Goal: Find specific page/section: Find specific page/section

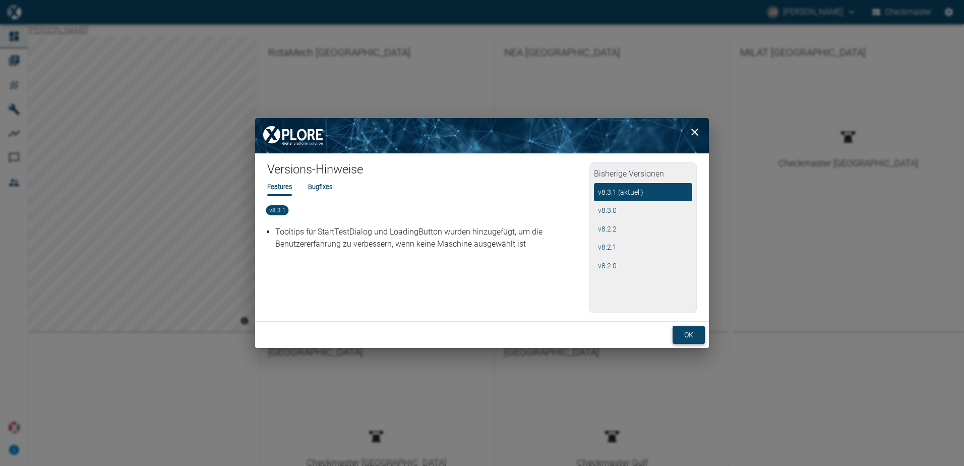
click at [683, 338] on button "ok" at bounding box center [689, 335] width 32 height 19
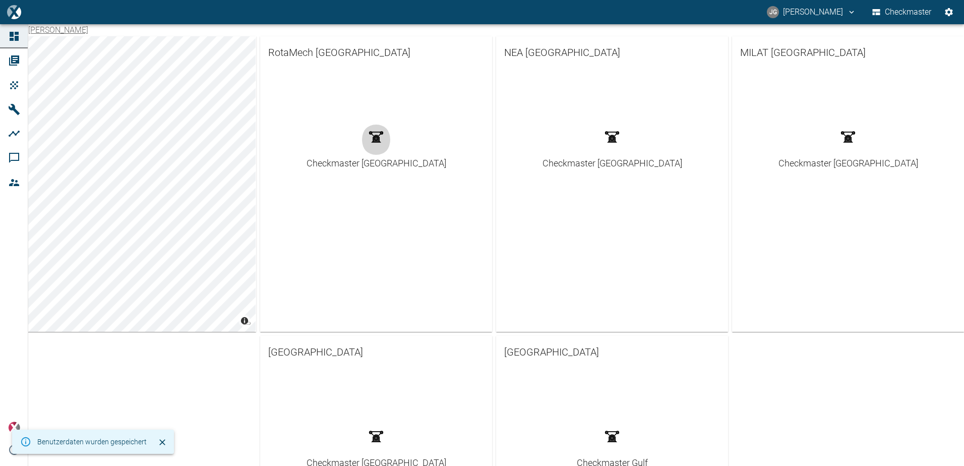
click at [375, 140] on circle "button" at bounding box center [377, 139] width 4 height 4
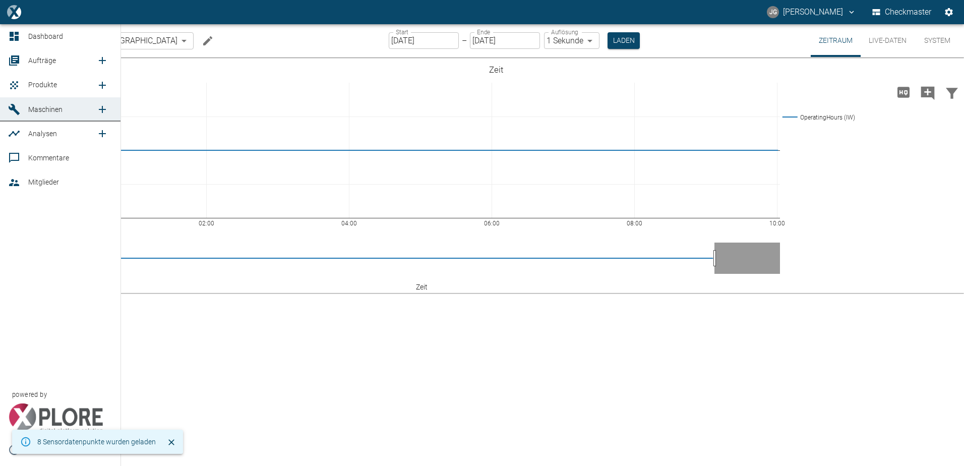
click at [45, 61] on span "Aufträge" at bounding box center [42, 60] width 28 height 8
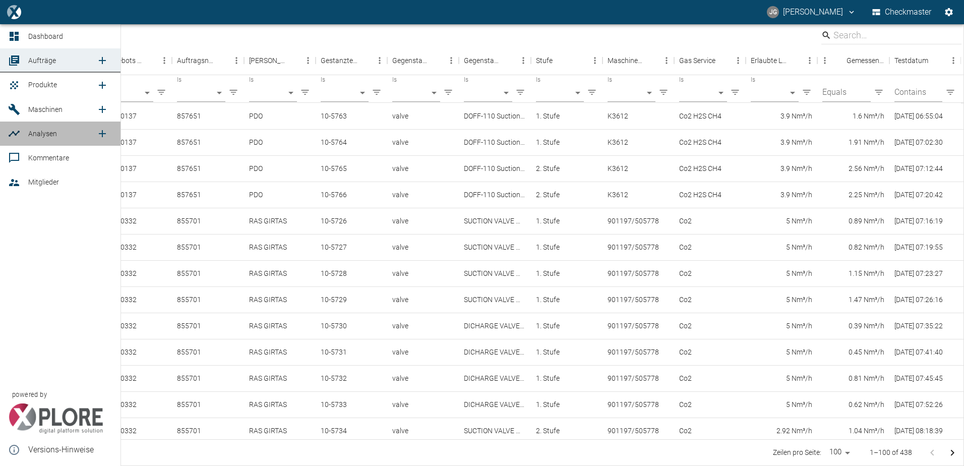
click at [44, 134] on span "Analysen" at bounding box center [42, 134] width 29 height 8
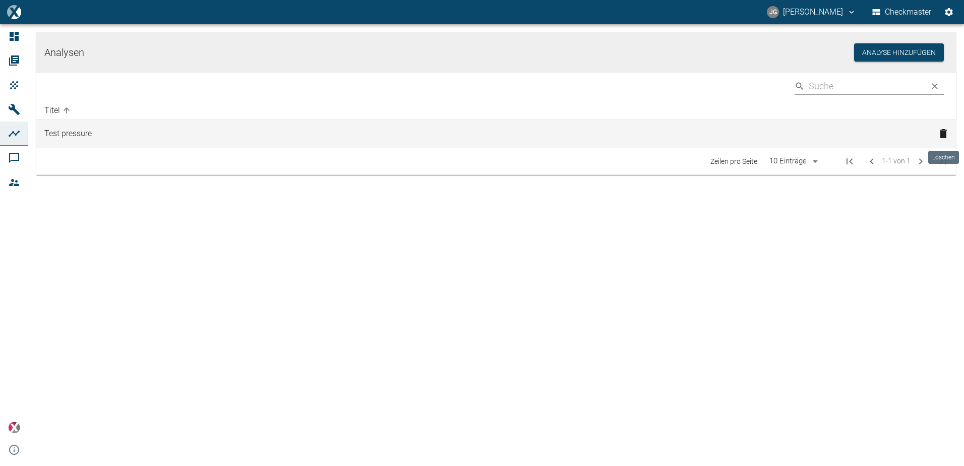
click at [943, 132] on icon "Löschen" at bounding box center [943, 133] width 7 height 9
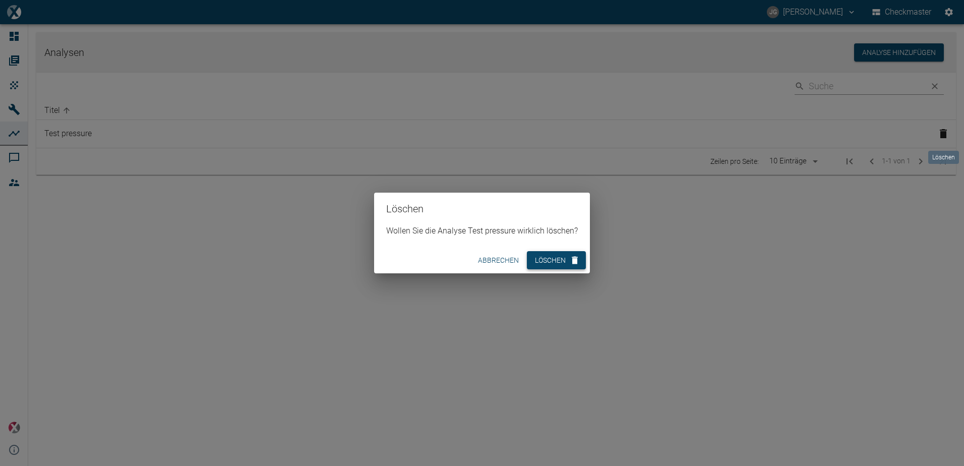
click at [563, 259] on button "Löschen" at bounding box center [556, 260] width 59 height 19
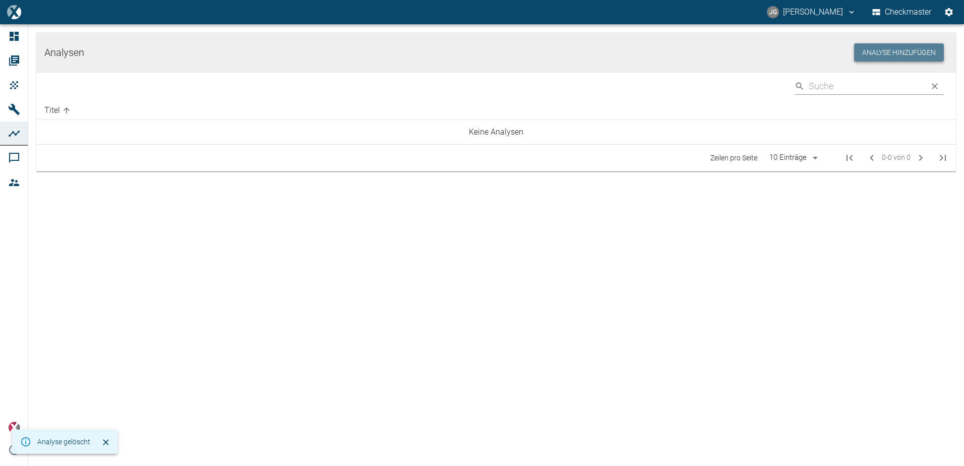
click at [903, 50] on button "Analyse hinzufügen" at bounding box center [899, 52] width 90 height 19
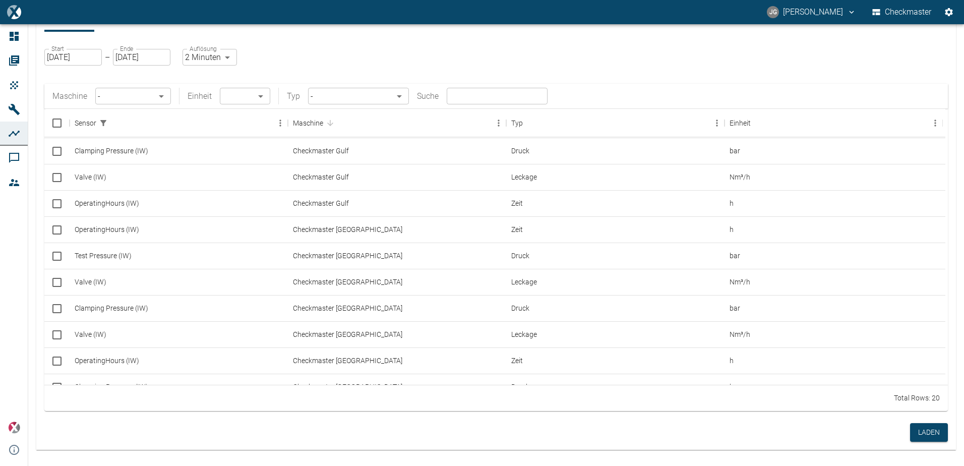
scroll to position [22, 0]
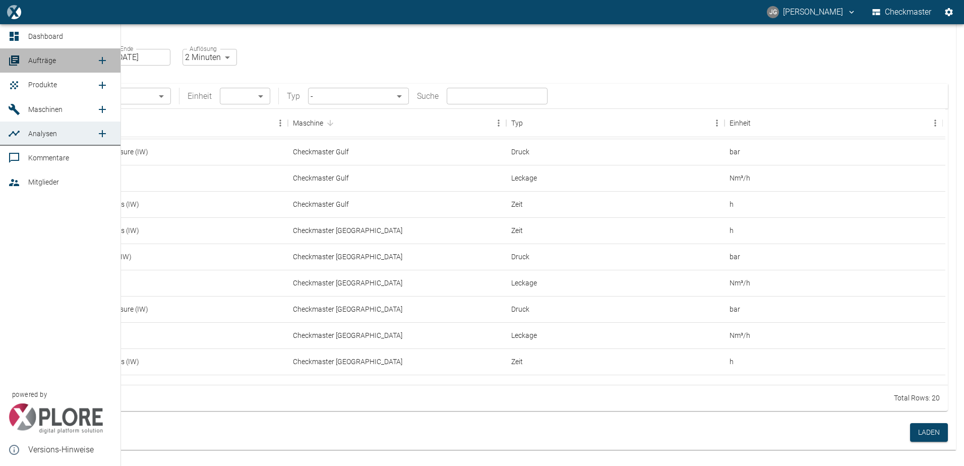
click at [50, 60] on span "Aufträge" at bounding box center [42, 60] width 28 height 8
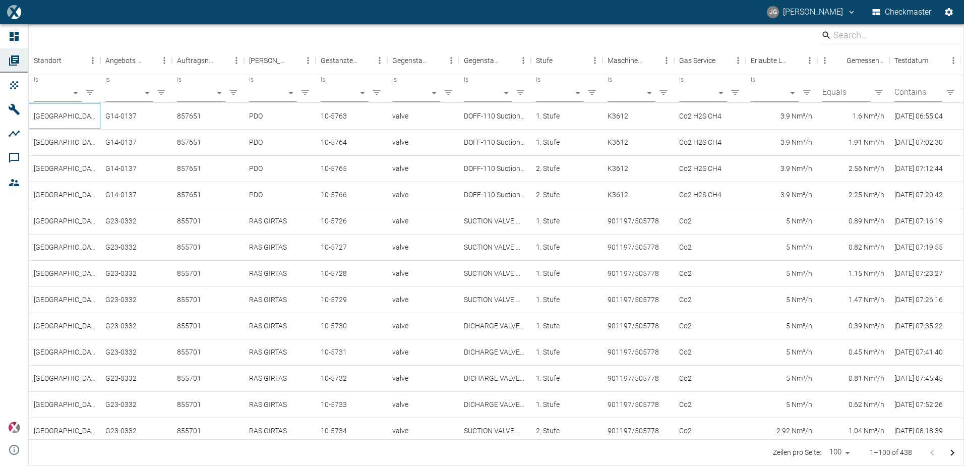
click at [44, 115] on div "[GEOGRAPHIC_DATA]" at bounding box center [65, 116] width 72 height 26
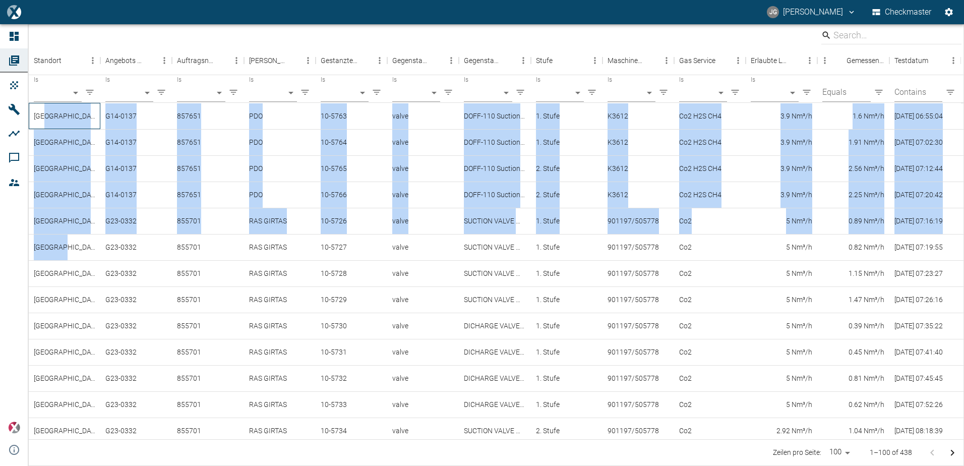
drag, startPoint x: 47, startPoint y: 114, endPoint x: 97, endPoint y: 238, distance: 133.0
click at [97, 238] on div "NEA Gulf G14-0137 857651 PDO 10-5763 valve DOFF-110 Suction valve 1. Stufe K361…" at bounding box center [496, 313] width 935 height 420
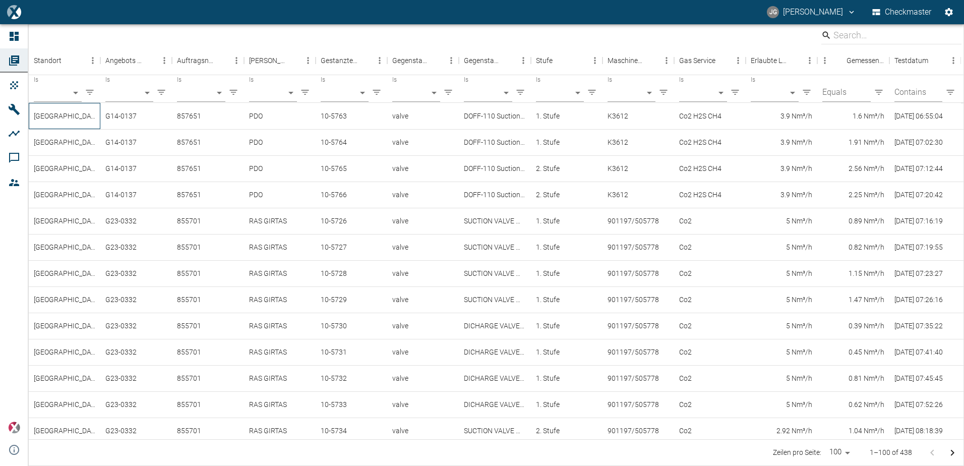
click at [33, 115] on div "[GEOGRAPHIC_DATA]" at bounding box center [65, 116] width 72 height 26
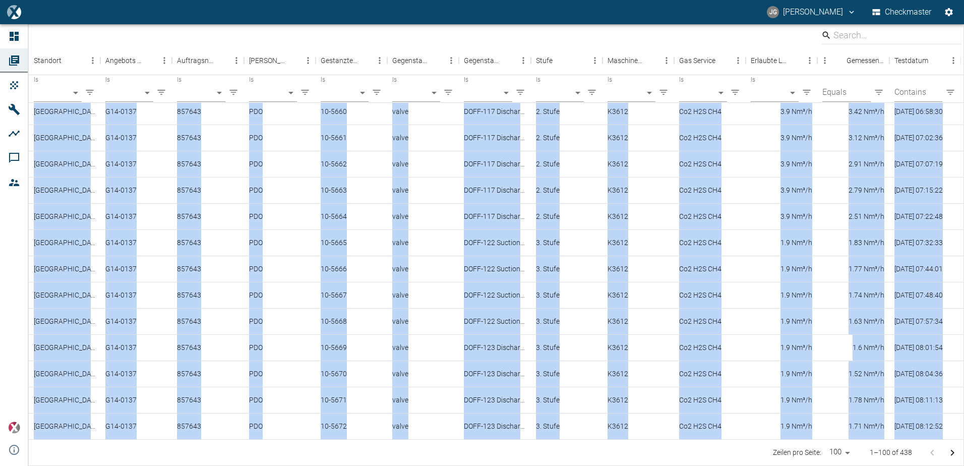
drag, startPoint x: 34, startPoint y: 115, endPoint x: 65, endPoint y: 469, distance: 355.4
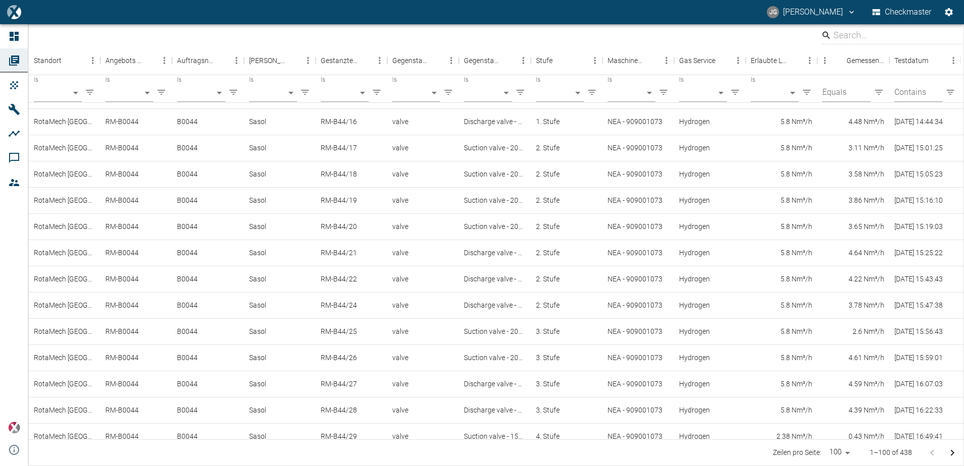
scroll to position [1223, 0]
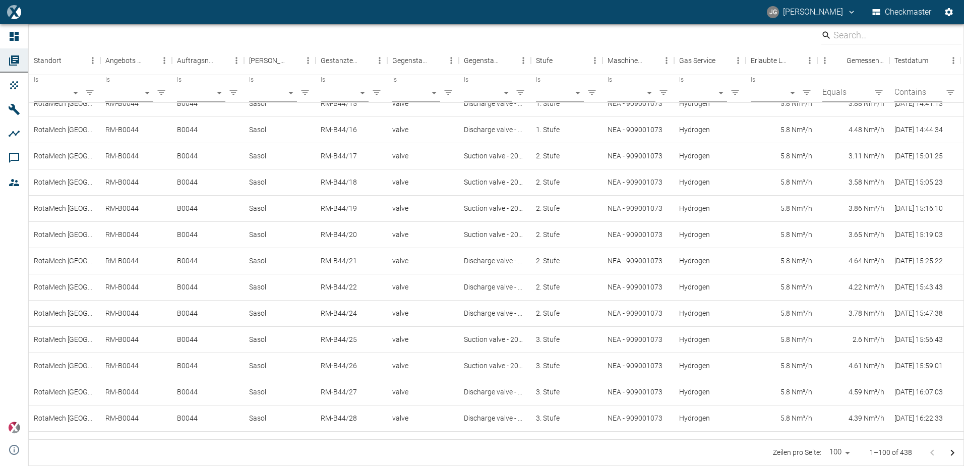
copy div "LOR Ipsu D89-1811 883665 SIT 55-2918 ametc ADIP-750 Elitsed doeiu 3. Tempo I160…"
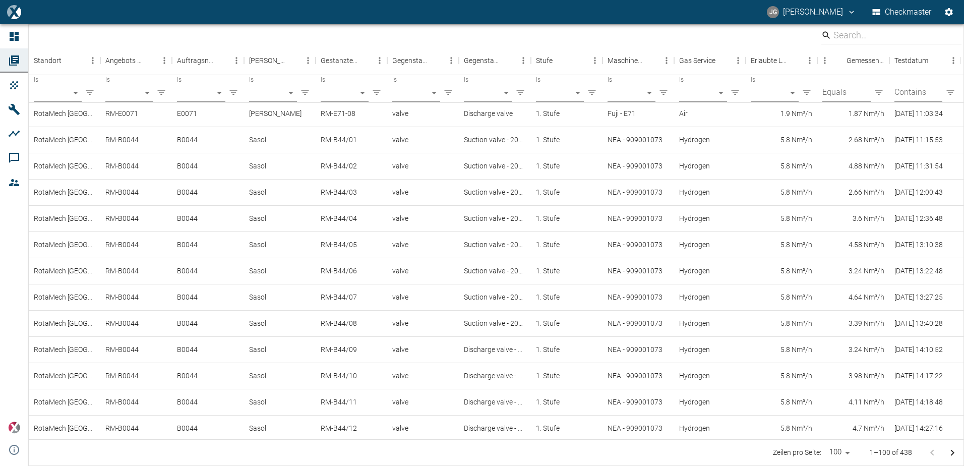
click at [914, 10] on button "Checkmaster" at bounding box center [902, 12] width 64 height 18
click at [848, 11] on icon "john.goessens@neac.de" at bounding box center [851, 12] width 9 height 9
click at [848, 11] on div at bounding box center [482, 233] width 964 height 466
click at [952, 10] on icon "Einstellungen" at bounding box center [949, 12] width 8 height 8
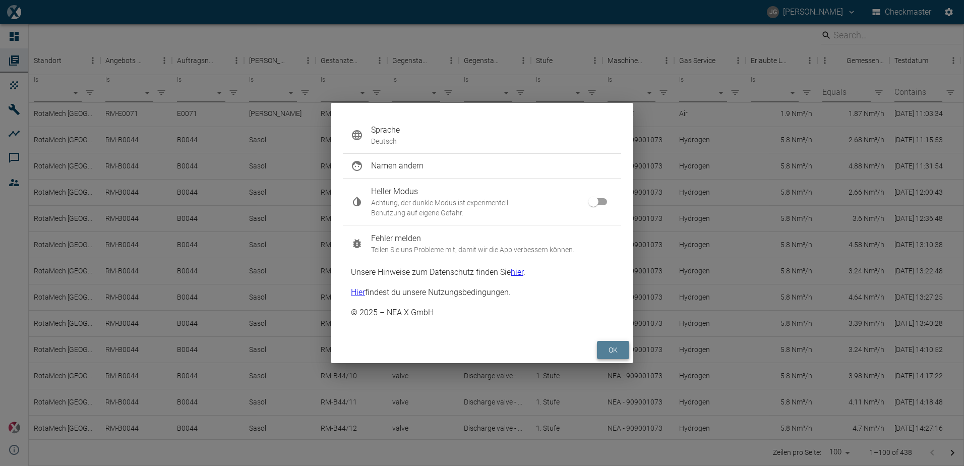
click at [611, 347] on button "ok" at bounding box center [613, 350] width 32 height 19
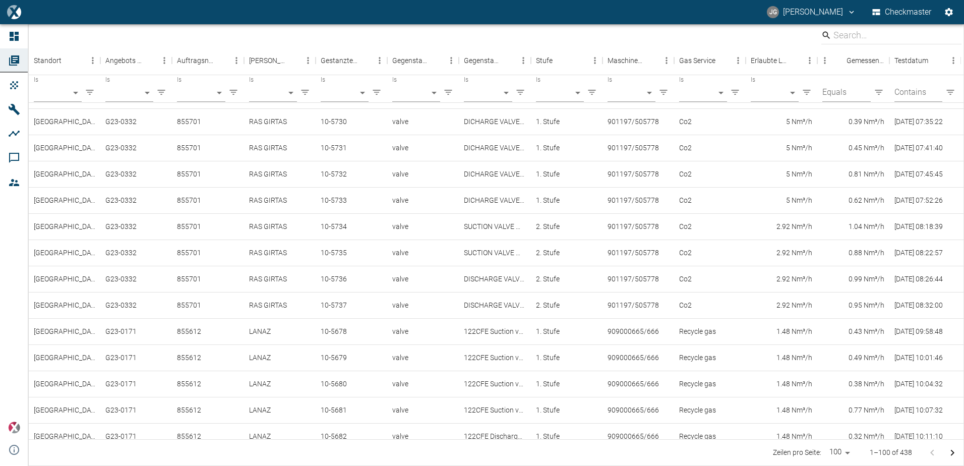
scroll to position [57, 0]
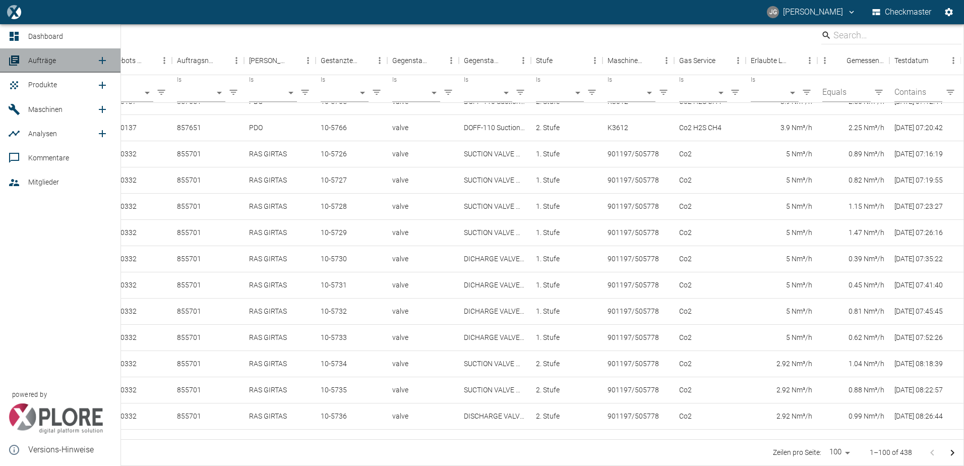
click at [35, 60] on span "Aufträge" at bounding box center [42, 60] width 28 height 8
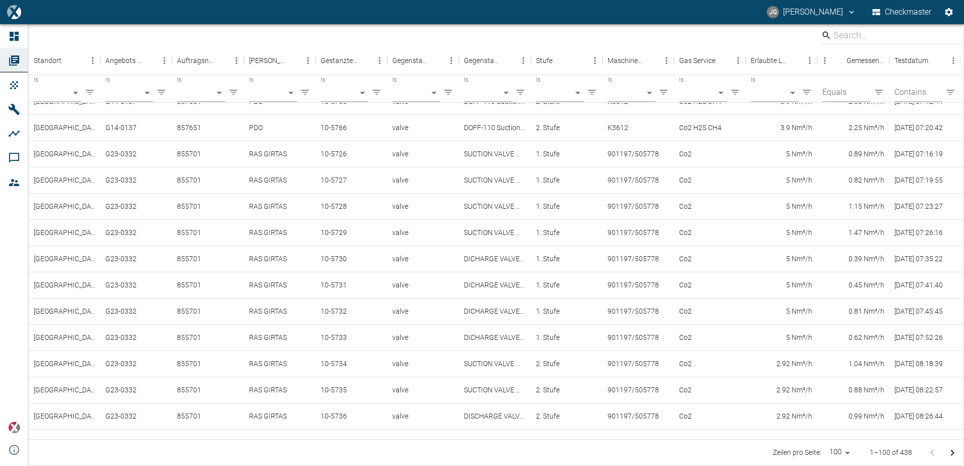
click at [221, 94] on body "[PERSON_NAME] Checkmaster Dashboard Aufträge Produkte Maschinen Analysen Kommen…" at bounding box center [482, 233] width 964 height 466
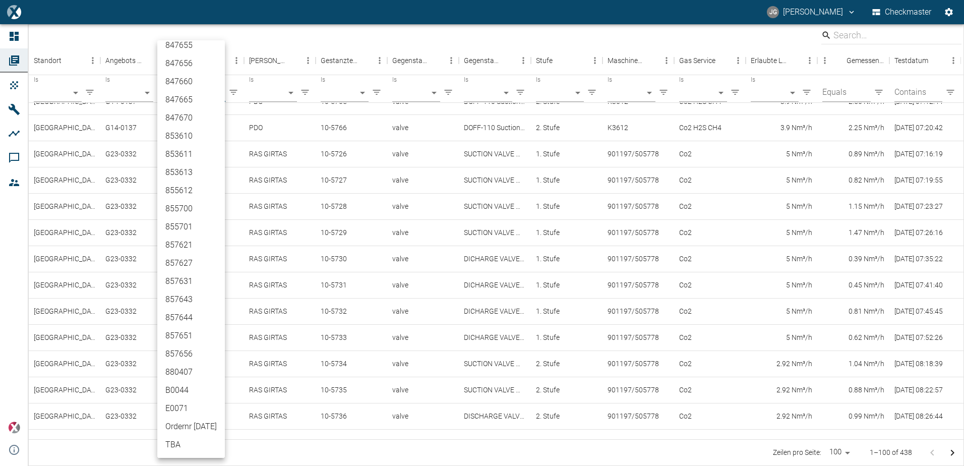
scroll to position [0, 0]
click at [403, 451] on div at bounding box center [482, 233] width 964 height 466
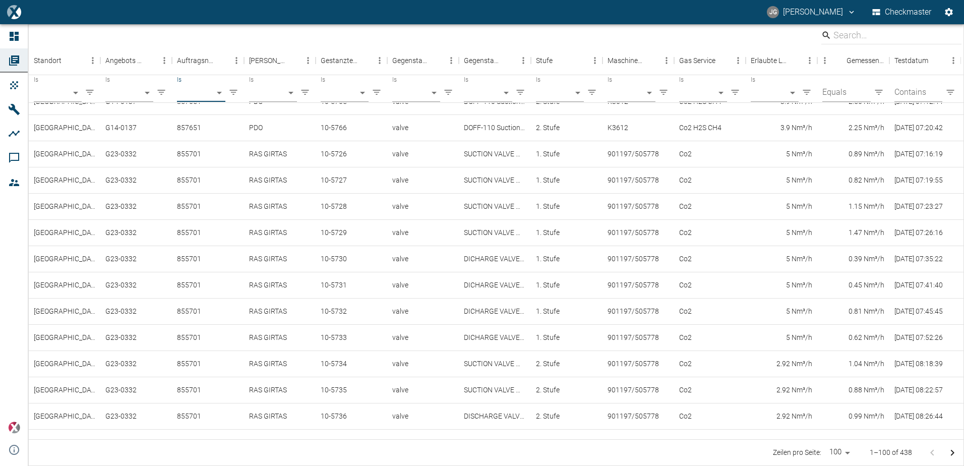
click at [74, 92] on body "[PERSON_NAME] Checkmaster Dashboard Aufträge Produkte Maschinen Analysen Kommen…" at bounding box center [482, 233] width 964 height 466
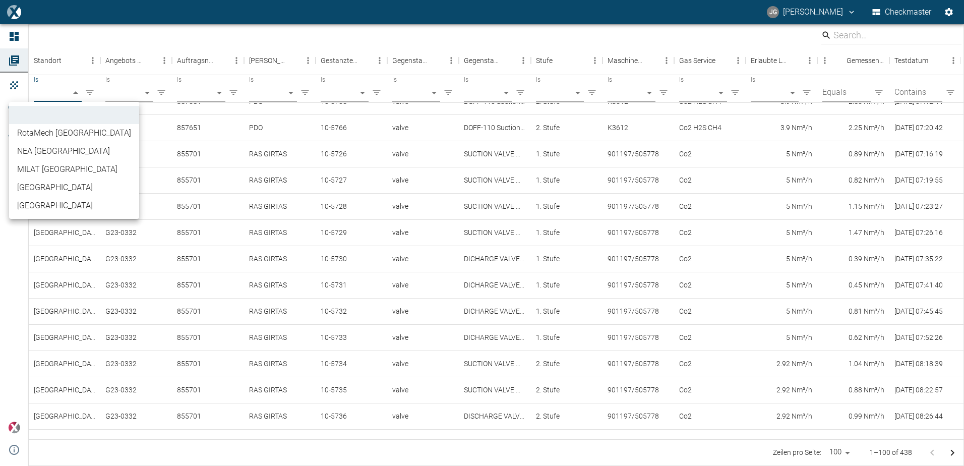
click at [26, 206] on li "[GEOGRAPHIC_DATA]" at bounding box center [74, 206] width 130 height 18
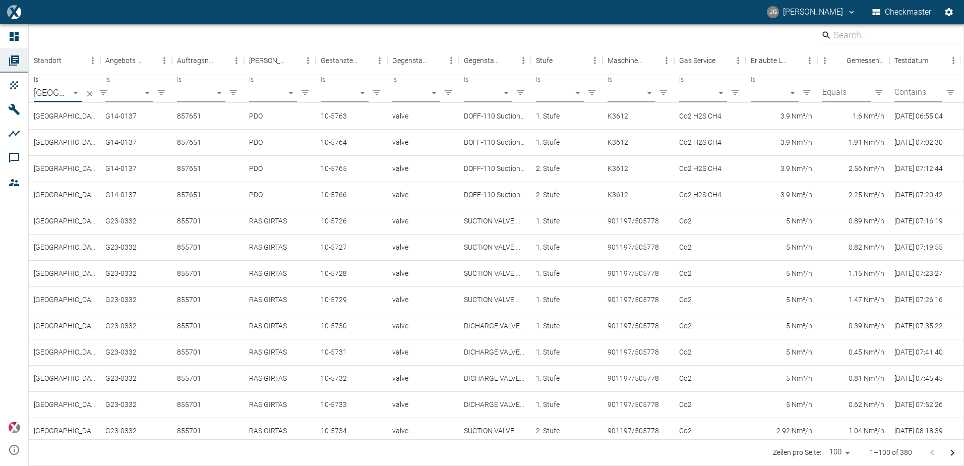
click at [219, 92] on body "[PERSON_NAME] Checkmaster Dashboard Aufträge Produkte Maschinen Analysen Kommen…" at bounding box center [482, 233] width 964 height 466
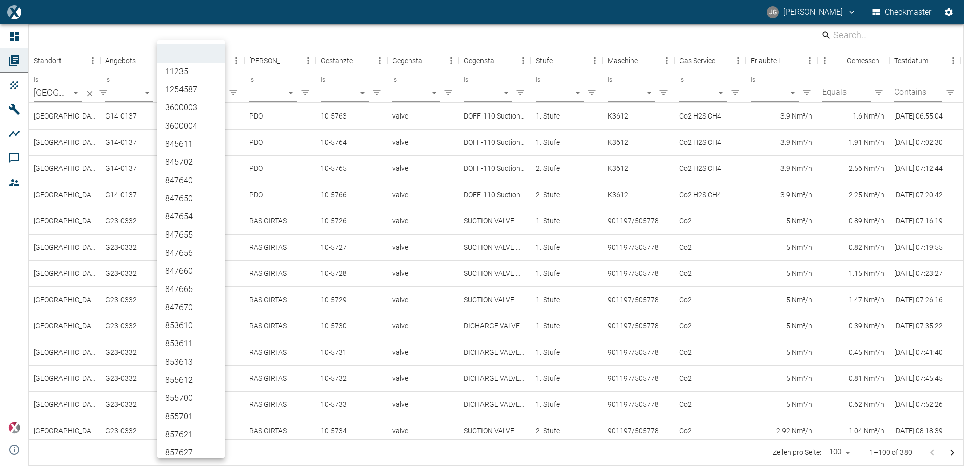
click at [488, 193] on div at bounding box center [482, 233] width 964 height 466
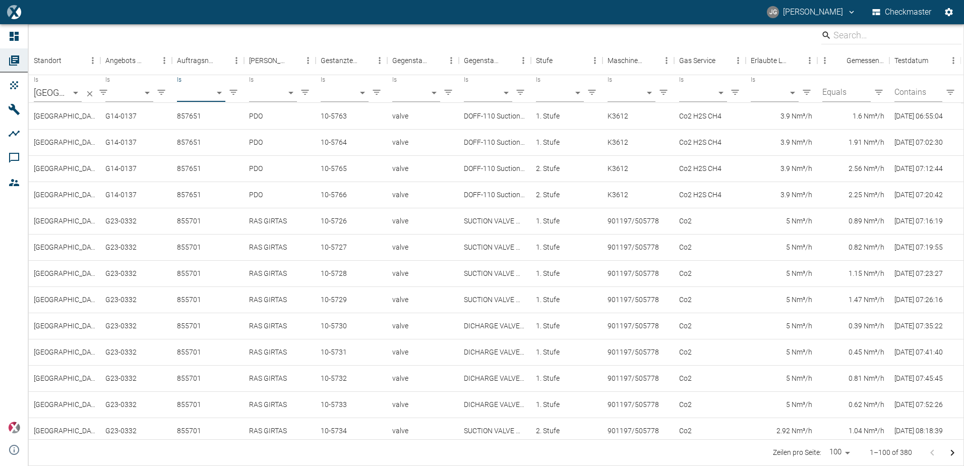
click at [77, 93] on body "[PERSON_NAME] Checkmaster Dashboard Aufträge Produkte Maschinen Analysen Kommen…" at bounding box center [482, 233] width 964 height 466
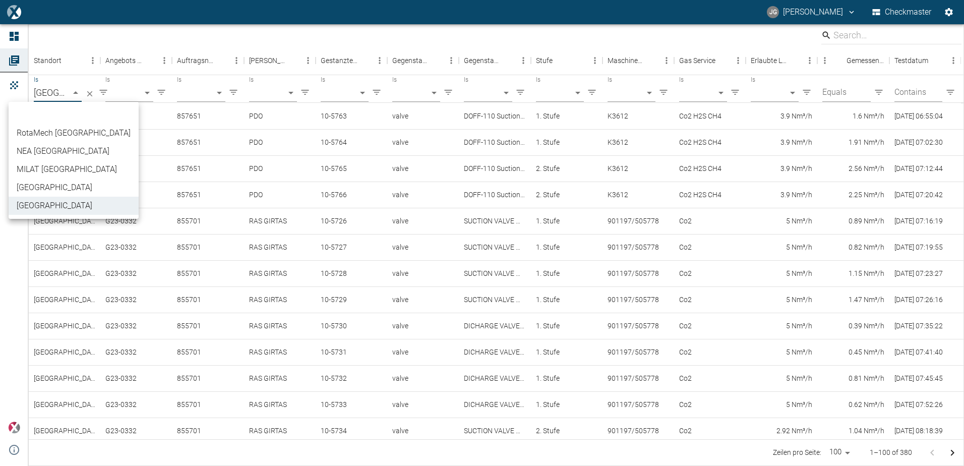
click at [50, 184] on li "[GEOGRAPHIC_DATA]" at bounding box center [74, 188] width 130 height 18
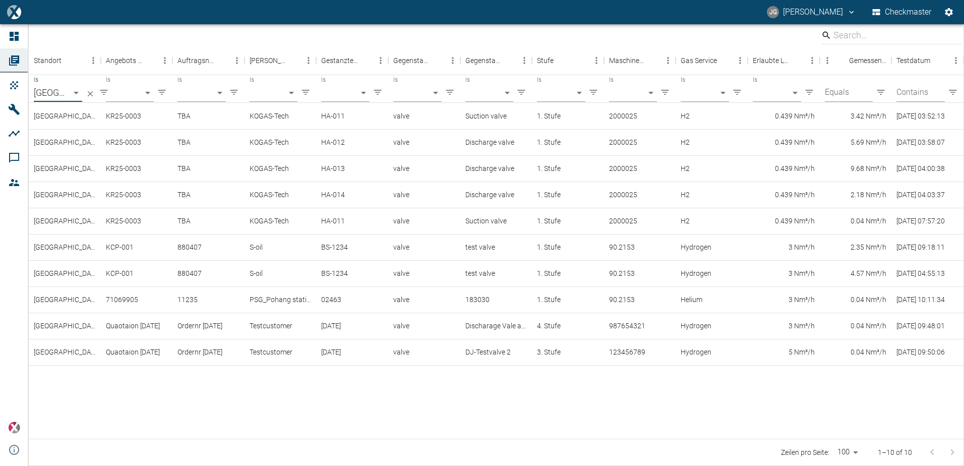
click at [75, 93] on body "[PERSON_NAME] Checkmaster Dashboard Aufträge Produkte Maschinen Analysen Kommen…" at bounding box center [482, 233] width 964 height 466
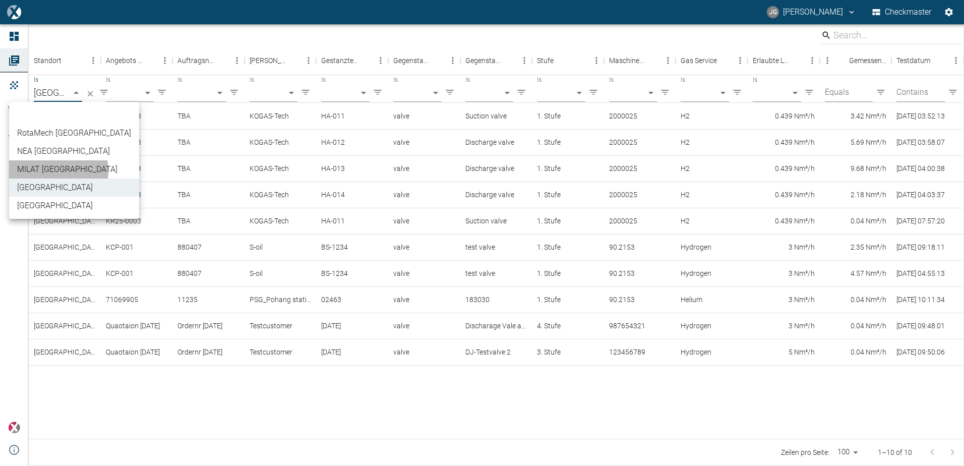
click at [52, 171] on li "MILAT [GEOGRAPHIC_DATA]" at bounding box center [74, 169] width 130 height 18
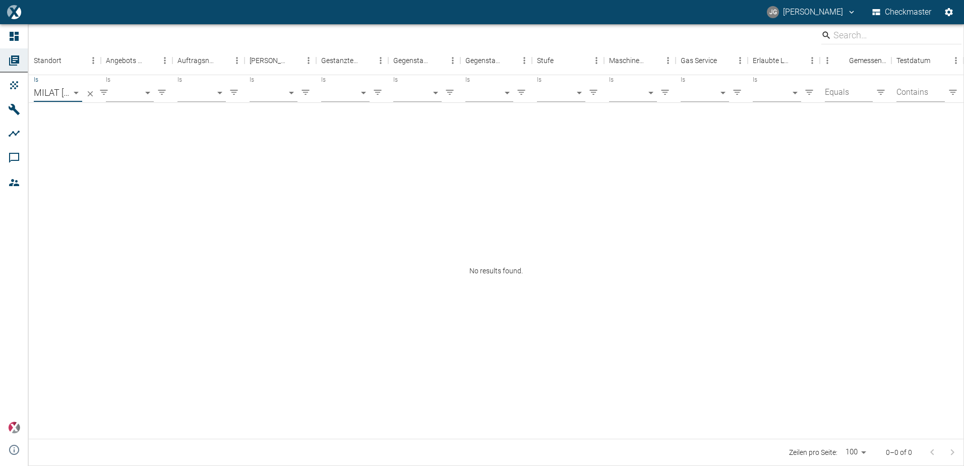
click at [78, 92] on body "[PERSON_NAME] Checkmaster Dashboard Aufträge Produkte Maschinen Analysen Kommen…" at bounding box center [482, 233] width 964 height 466
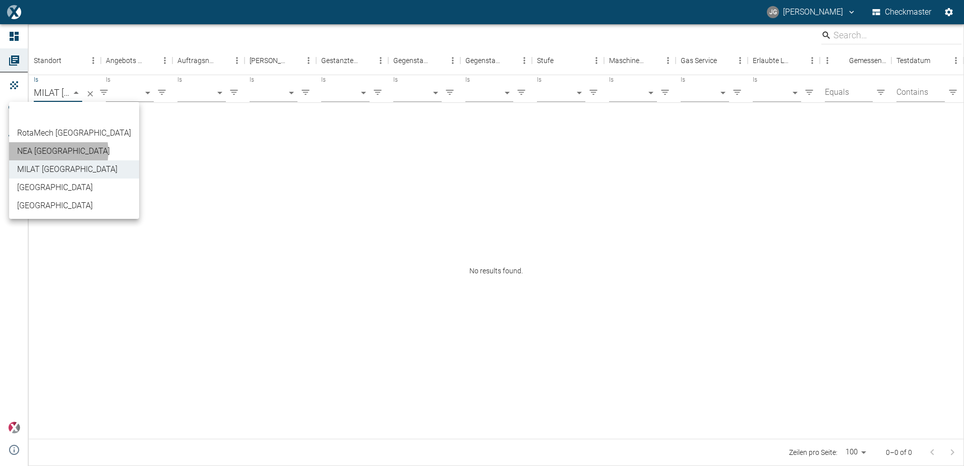
click at [47, 151] on li "NEA [GEOGRAPHIC_DATA]" at bounding box center [74, 151] width 130 height 18
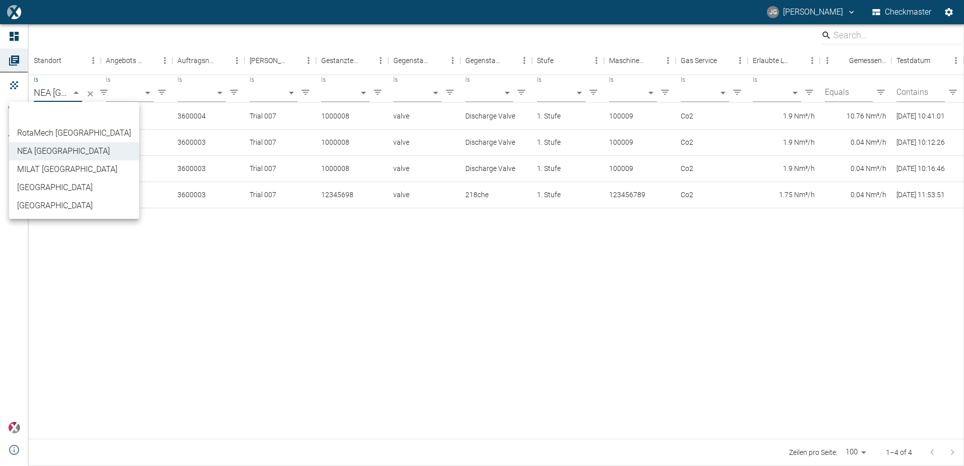
click at [77, 95] on body "[PERSON_NAME] Checkmaster Dashboard Aufträge Produkte Maschinen Analysen Kommen…" at bounding box center [482, 233] width 964 height 466
click at [48, 132] on li "RotaMech [GEOGRAPHIC_DATA]" at bounding box center [74, 133] width 130 height 18
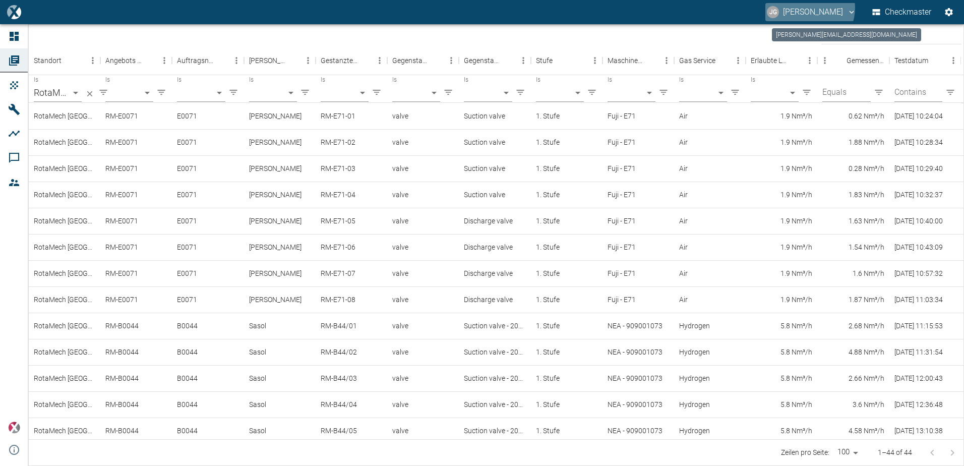
click at [807, 8] on button "[PERSON_NAME]" at bounding box center [812, 12] width 92 height 18
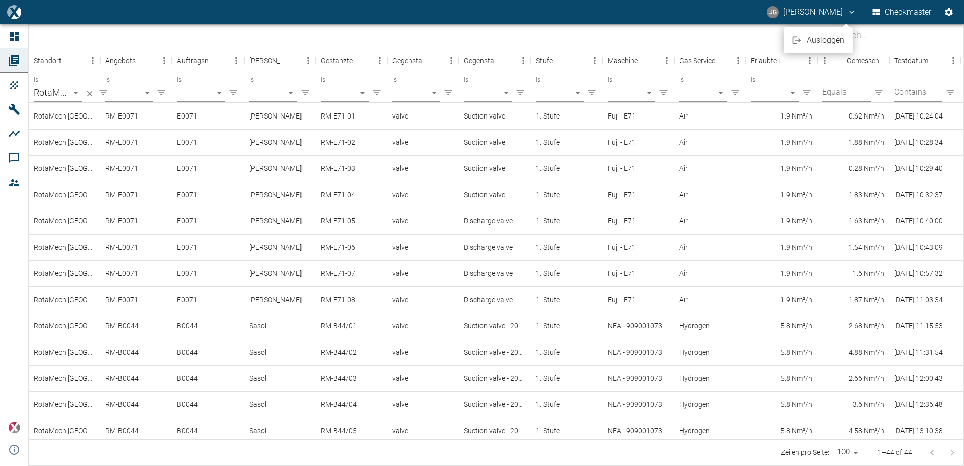
click at [370, 197] on div at bounding box center [482, 233] width 964 height 466
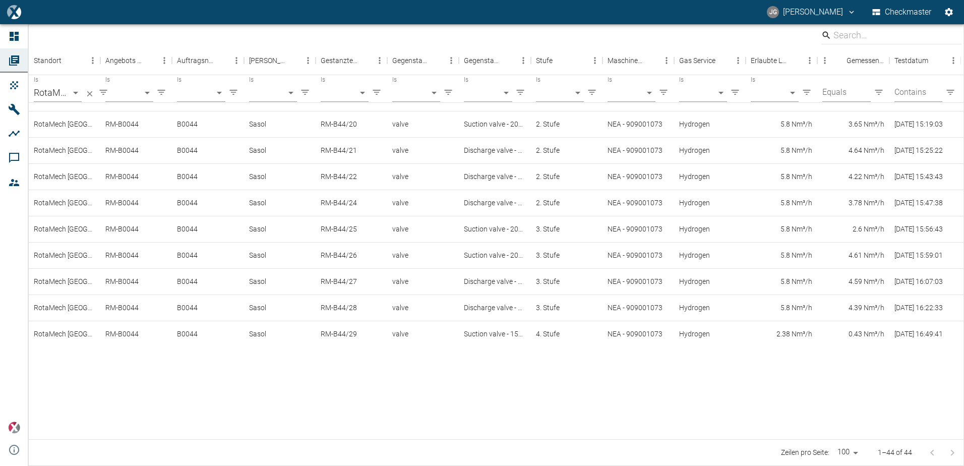
scroll to position [555, 0]
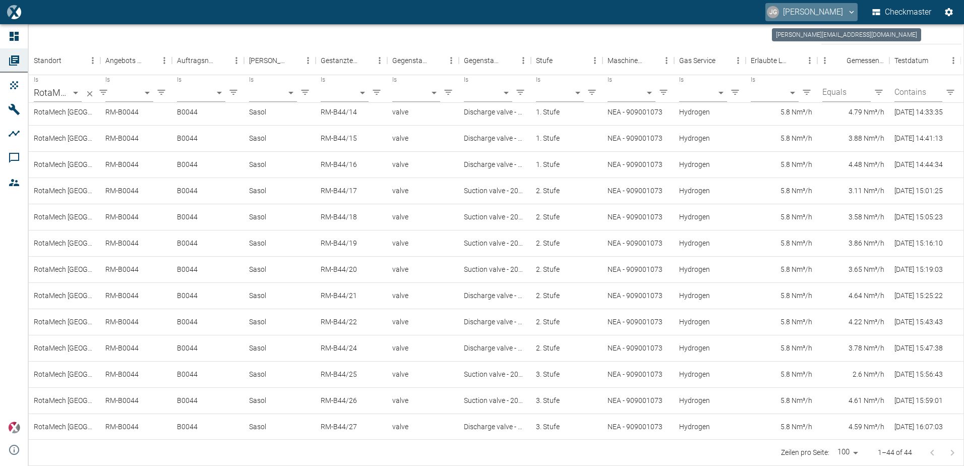
click at [850, 12] on icon "john.goessens@neac.de" at bounding box center [852, 12] width 5 height 3
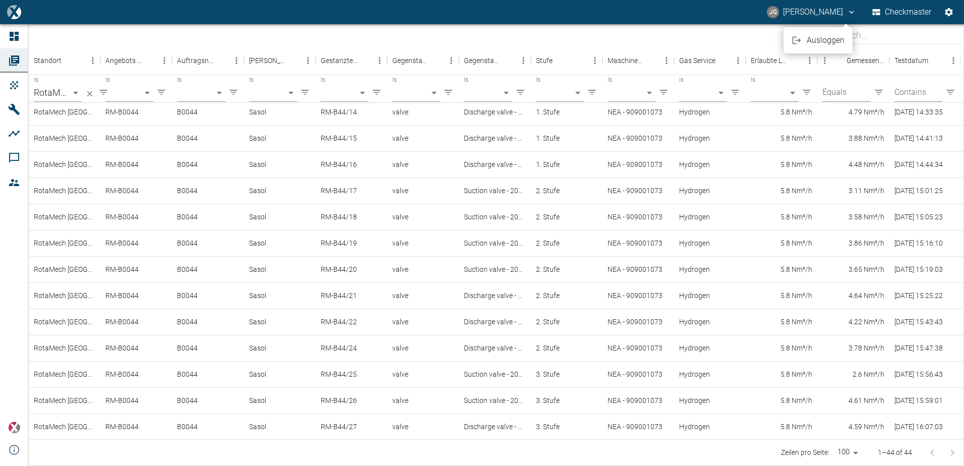
click at [539, 44] on div at bounding box center [482, 233] width 964 height 466
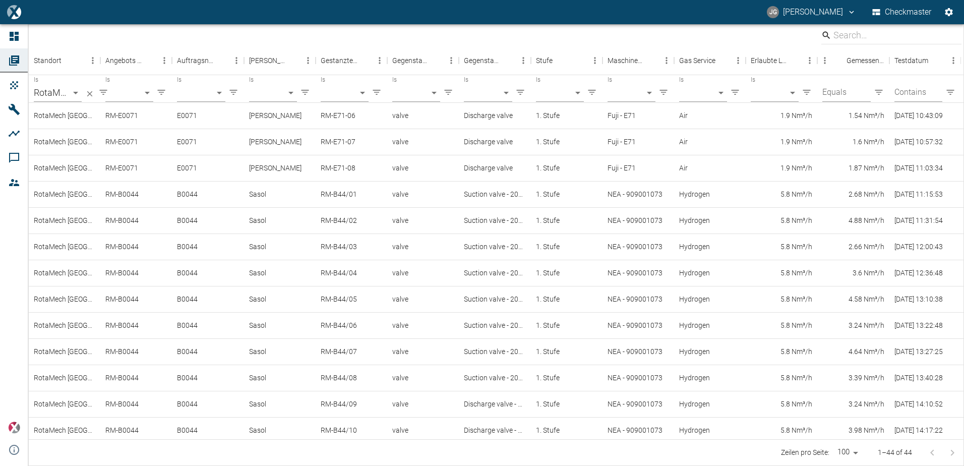
scroll to position [0, 0]
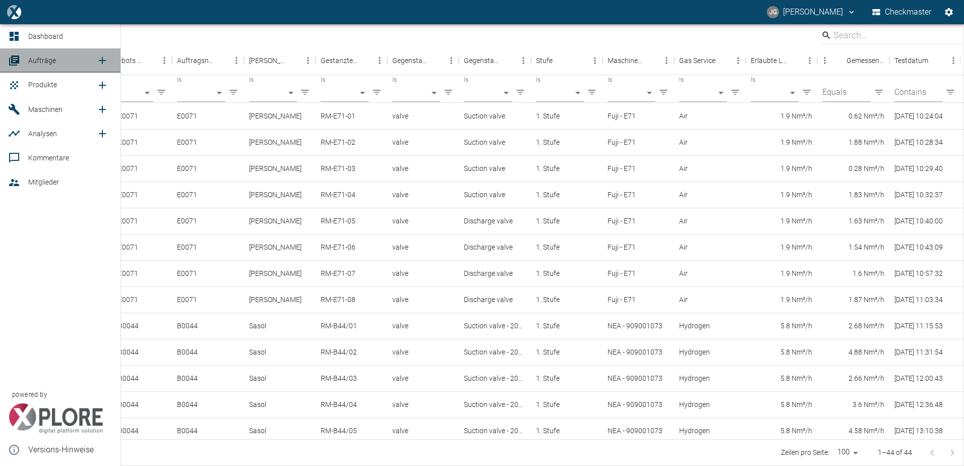
click at [43, 59] on span "Aufträge" at bounding box center [42, 60] width 28 height 8
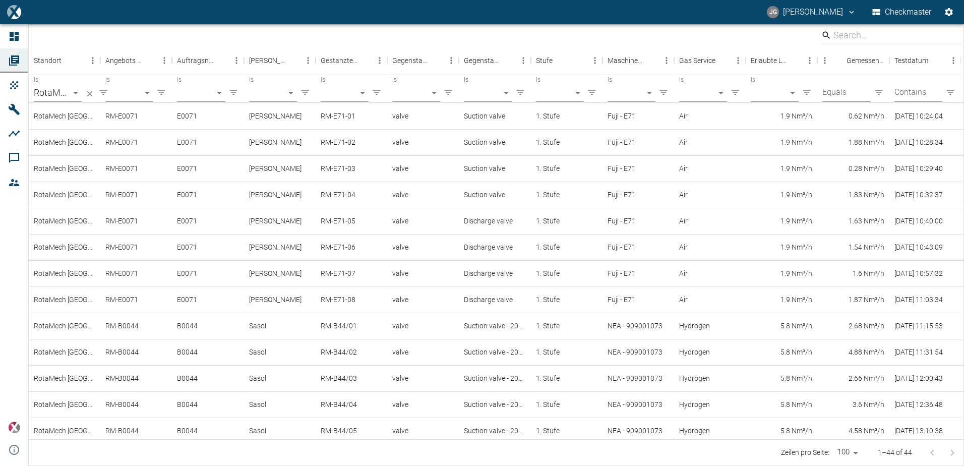
scroll to position [60, 0]
click at [75, 89] on body "[PERSON_NAME] Checkmaster Dashboard Aufträge Produkte Maschinen Analysen Kommen…" at bounding box center [482, 233] width 964 height 466
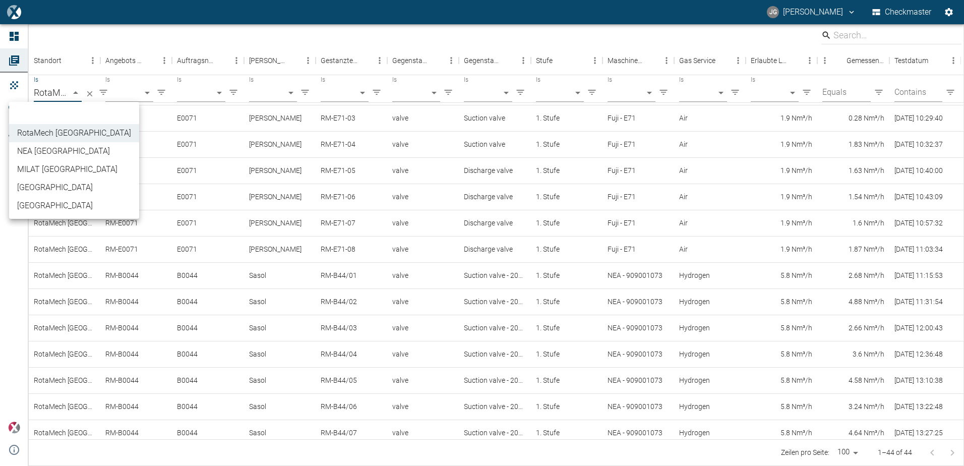
click at [47, 202] on li "[GEOGRAPHIC_DATA]" at bounding box center [74, 206] width 130 height 18
type input "b3608371-b86c-4ea3-bb55-b254703e7039"
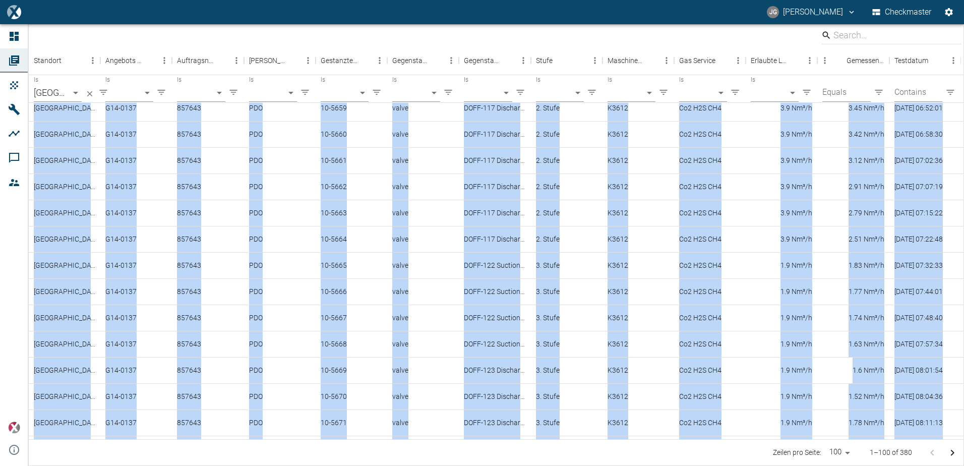
drag, startPoint x: 961, startPoint y: 266, endPoint x: 966, endPoint y: 358, distance: 91.9
click at [964, 358] on html "[PERSON_NAME] Checkmaster Dashboard Aufträge Produkte Maschinen Analysen Kommen…" at bounding box center [482, 233] width 964 height 466
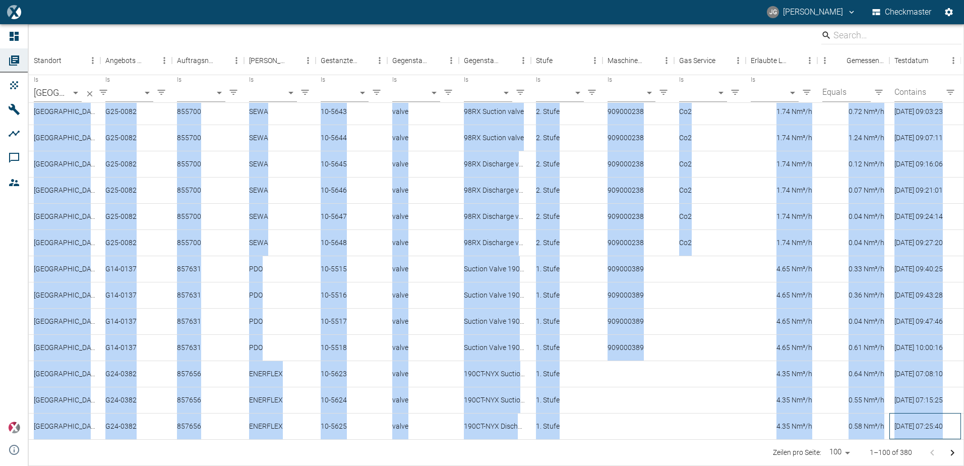
click at [922, 420] on div "[DATE] 07:25:40" at bounding box center [926, 426] width 72 height 26
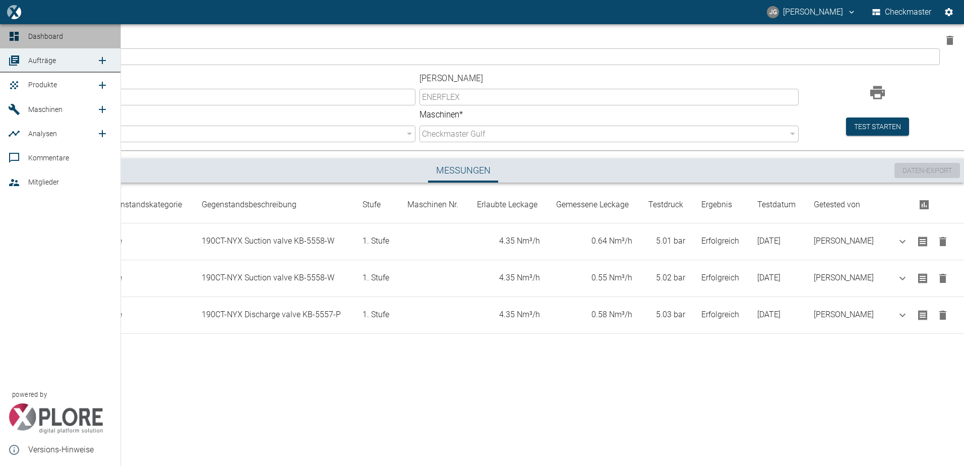
click at [44, 39] on span "Dashboard" at bounding box center [45, 36] width 35 height 8
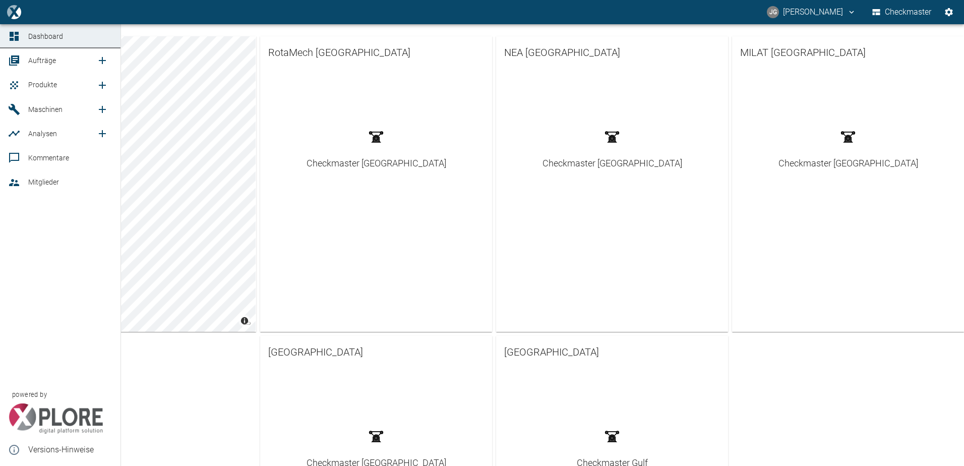
click at [41, 55] on span "Aufträge" at bounding box center [62, 60] width 68 height 12
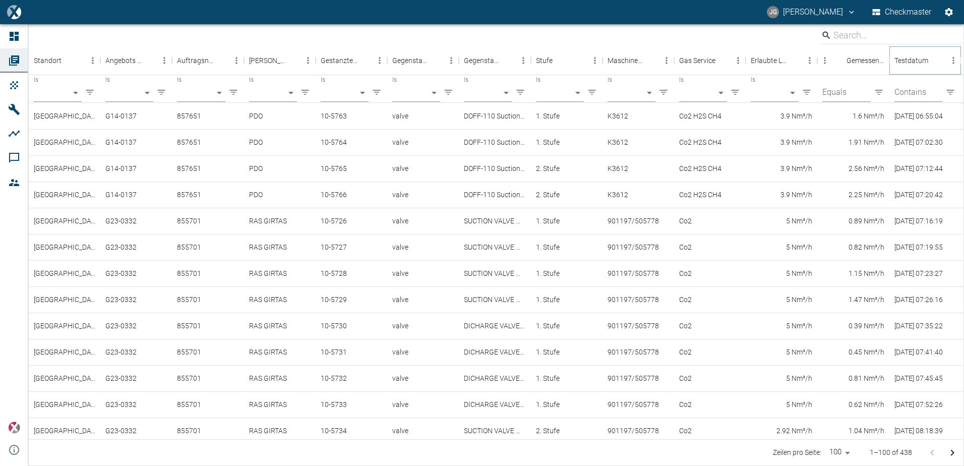
click at [936, 60] on icon "Sort" at bounding box center [935, 60] width 9 height 9
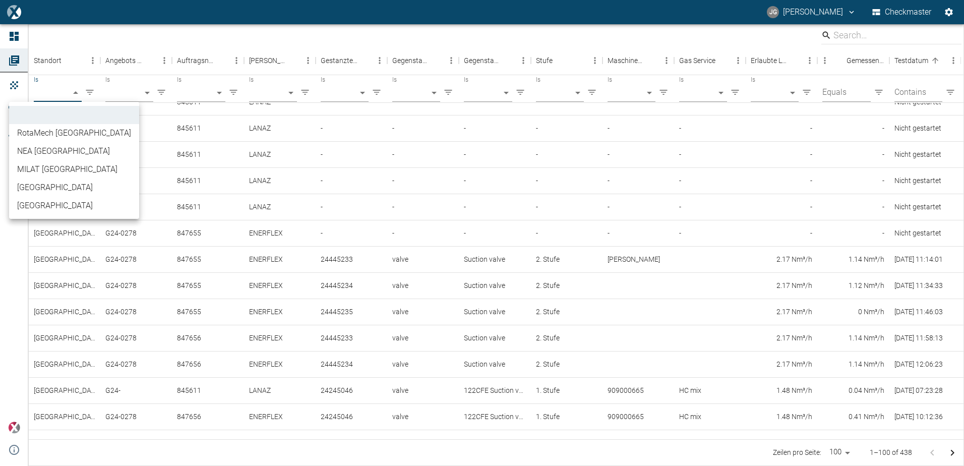
click at [73, 92] on body "[PERSON_NAME] Checkmaster Dashboard Aufträge Produkte Maschinen Analysen Kommen…" at bounding box center [482, 233] width 964 height 466
click at [43, 188] on li "[GEOGRAPHIC_DATA]" at bounding box center [74, 188] width 130 height 18
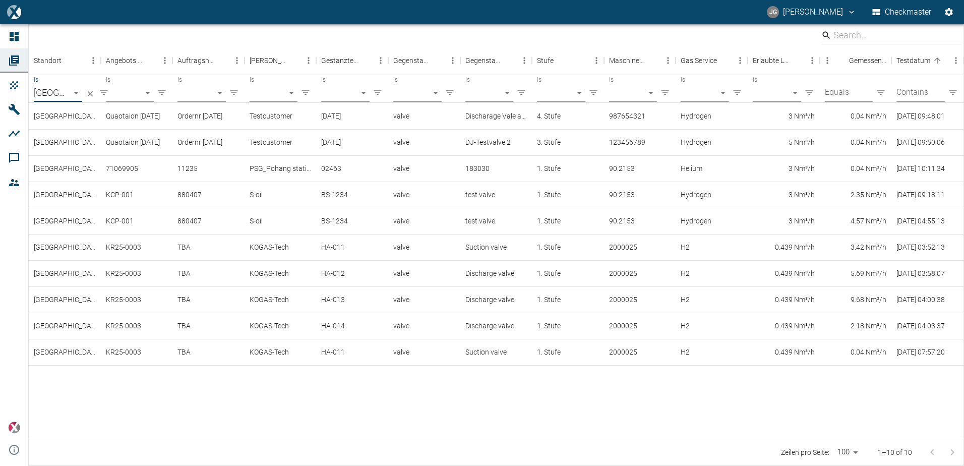
click at [75, 91] on body "[PERSON_NAME] Checkmaster Dashboard Aufträge Produkte Maschinen Analysen Kommen…" at bounding box center [482, 233] width 964 height 466
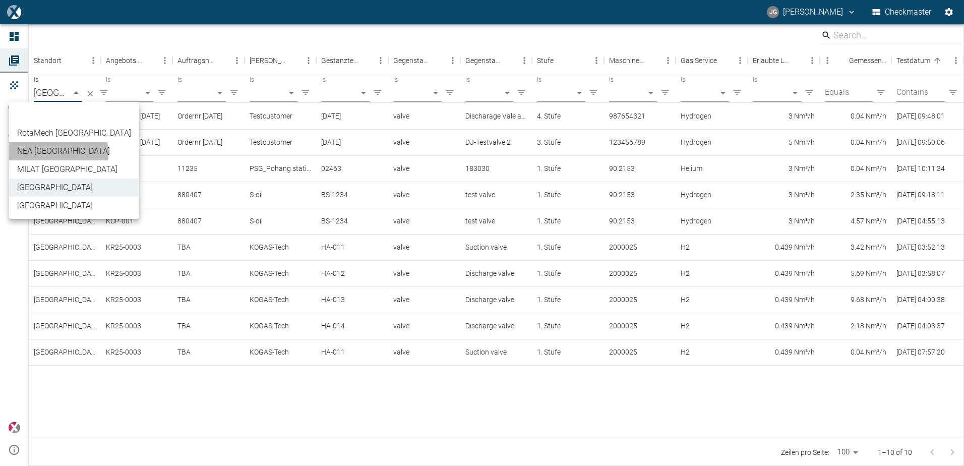
click at [49, 153] on li "NEA [GEOGRAPHIC_DATA]" at bounding box center [74, 151] width 130 height 18
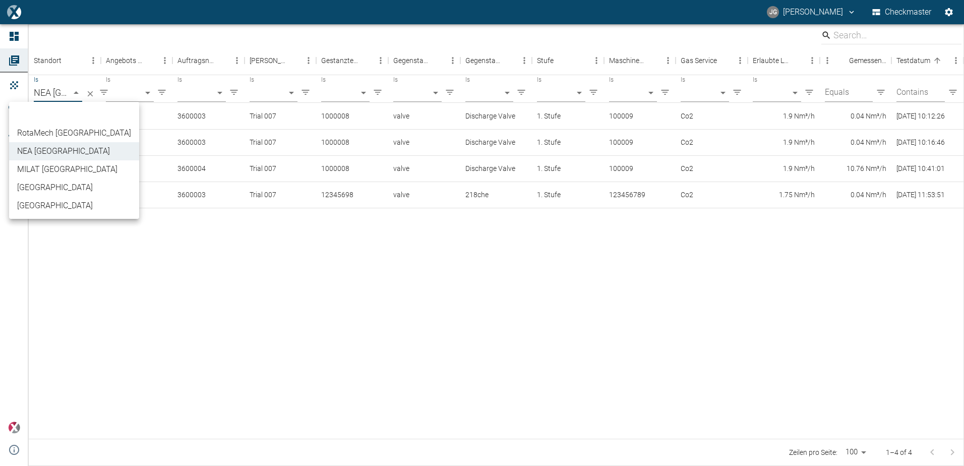
click at [77, 93] on body "[PERSON_NAME] Checkmaster Dashboard Aufträge Produkte Maschinen Analysen Kommen…" at bounding box center [482, 233] width 964 height 466
click at [60, 130] on li "RotaMech [GEOGRAPHIC_DATA]" at bounding box center [74, 133] width 130 height 18
type input "d93262a6-5078-4871-935e-36bce8b4e76b"
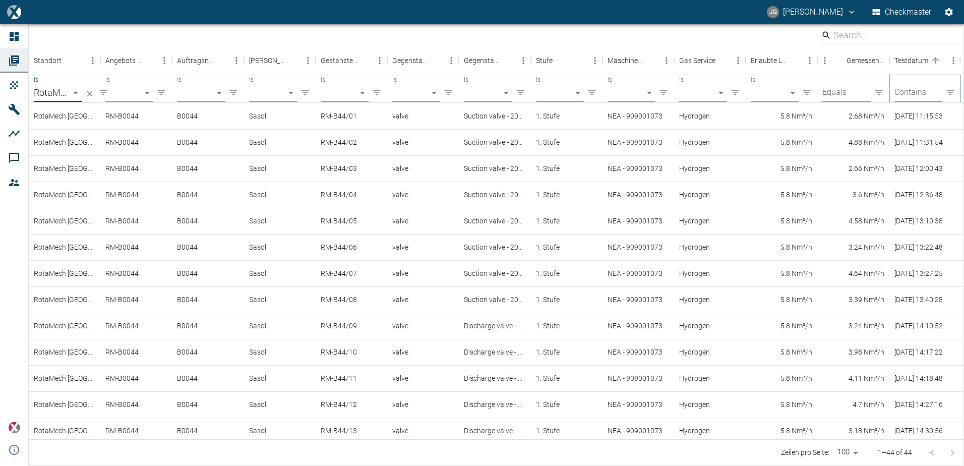
click at [951, 93] on icon "Operator" at bounding box center [951, 92] width 10 height 10
click at [909, 91] on input "Contains" at bounding box center [919, 93] width 48 height 18
click at [913, 59] on div "Testdatum" at bounding box center [912, 60] width 34 height 10
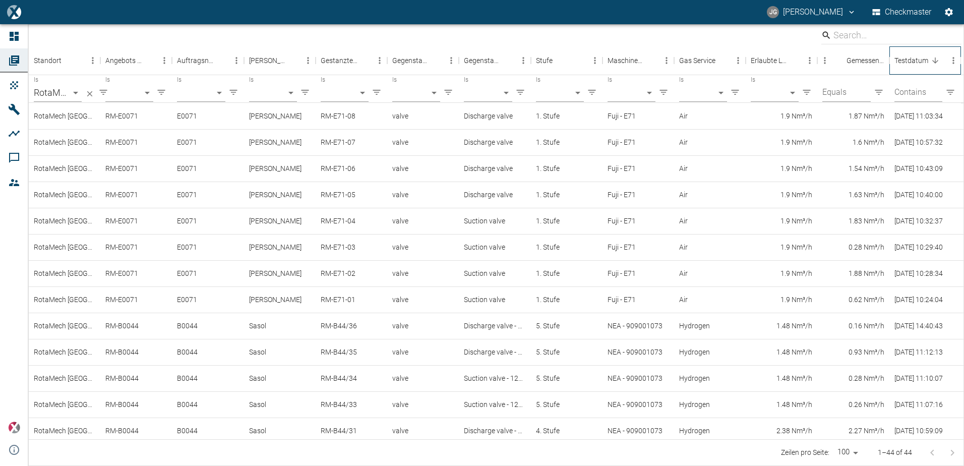
click at [913, 59] on div "Testdatum" at bounding box center [912, 60] width 34 height 10
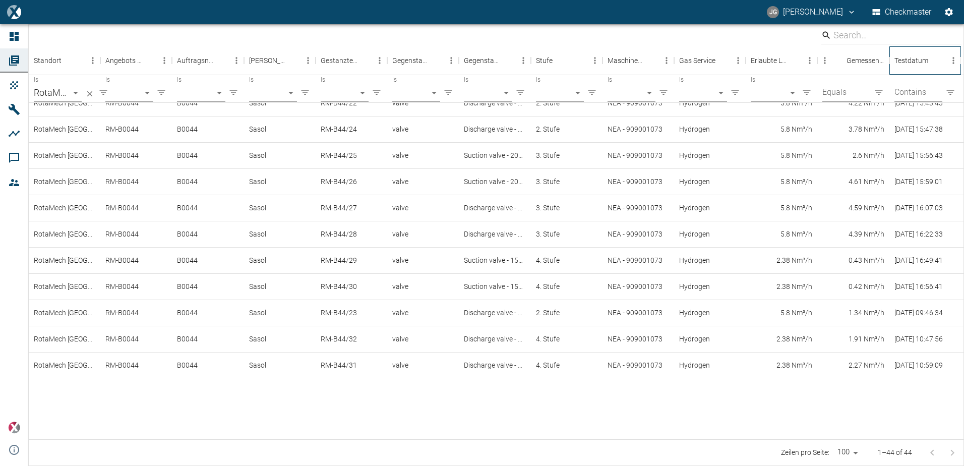
scroll to position [566, 0]
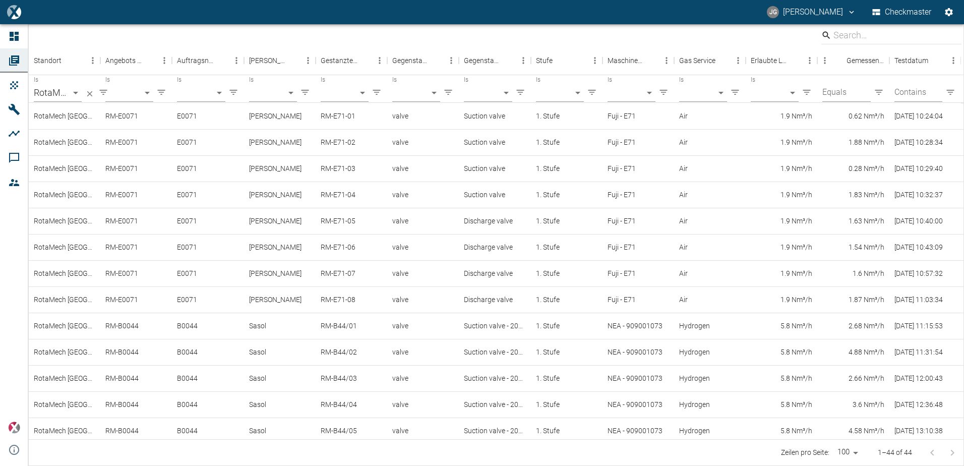
click at [218, 95] on body "[PERSON_NAME] Checkmaster Dashboard Aufträge Produkte Maschinen Analysen Kommen…" at bounding box center [482, 233] width 964 height 466
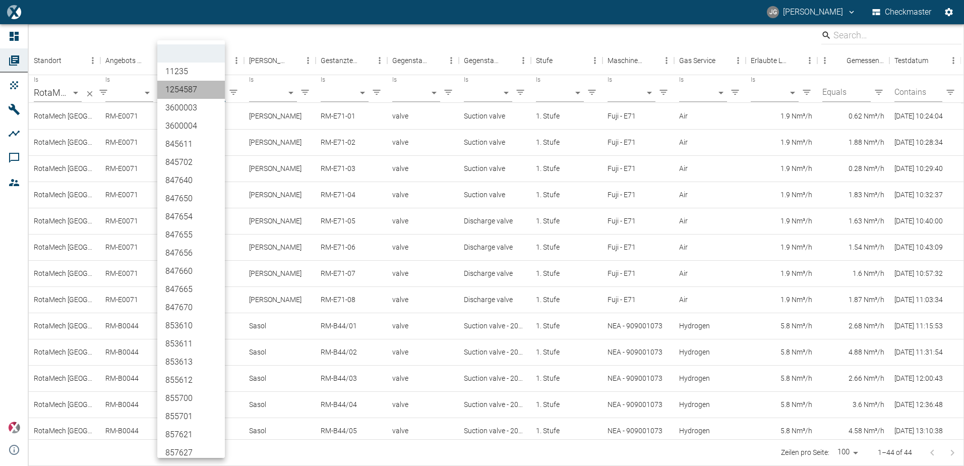
click at [219, 93] on li "1254587" at bounding box center [191, 90] width 68 height 18
type input "1254587"
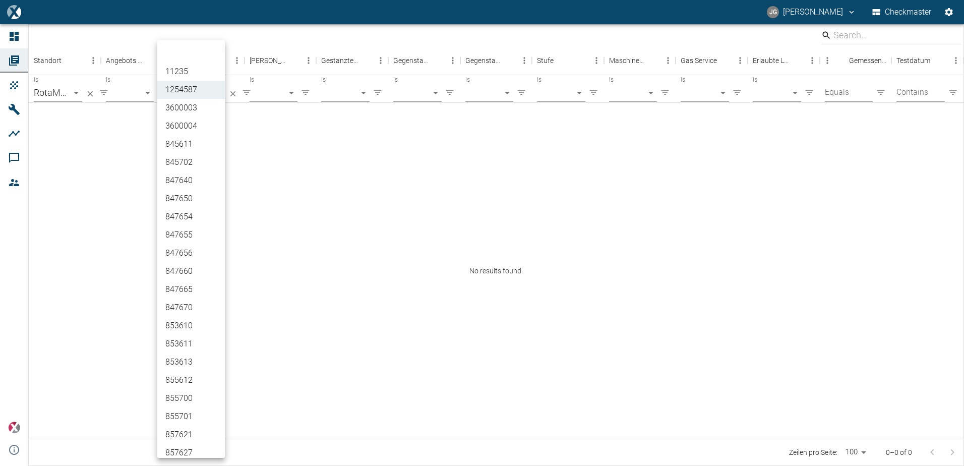
click at [222, 89] on body "[PERSON_NAME] Checkmaster Dashboard Aufträge Produkte Maschinen Analysen Kommen…" at bounding box center [482, 233] width 964 height 466
click at [334, 147] on div at bounding box center [482, 233] width 964 height 466
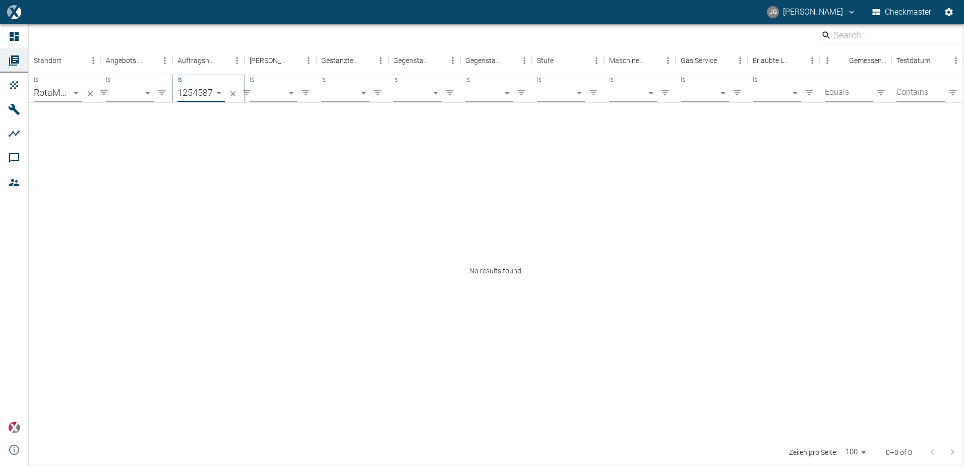
click at [234, 93] on icon "Clear filter" at bounding box center [233, 94] width 6 height 6
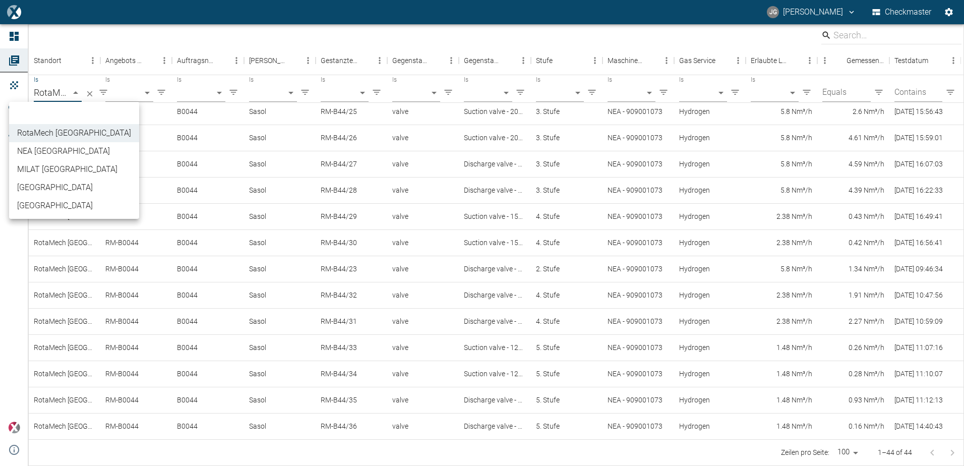
click at [77, 93] on body "[PERSON_NAME] Checkmaster Dashboard Aufträge Produkte Maschinen Analysen Kommen…" at bounding box center [482, 233] width 964 height 466
click at [49, 152] on li "NEA [GEOGRAPHIC_DATA]" at bounding box center [74, 151] width 130 height 18
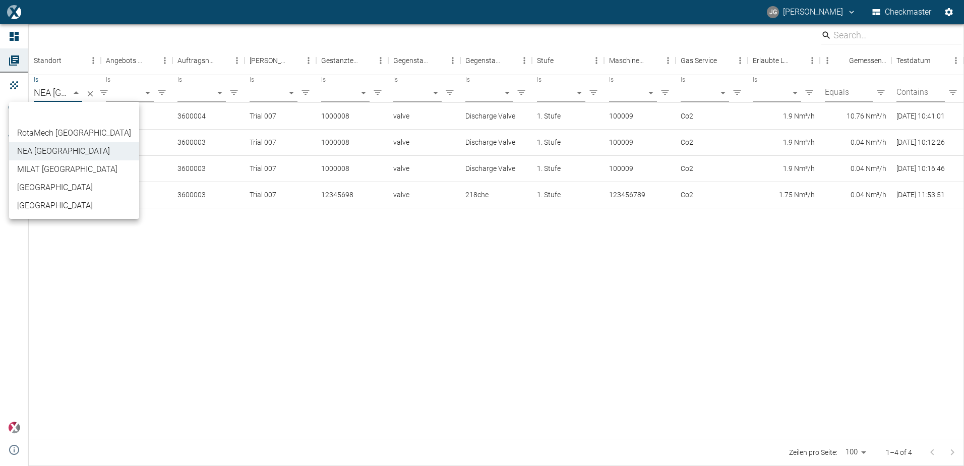
click at [79, 98] on body "[PERSON_NAME] Checkmaster Dashboard Aufträge Produkte Maschinen Analysen Kommen…" at bounding box center [482, 233] width 964 height 466
click at [47, 184] on li "[GEOGRAPHIC_DATA]" at bounding box center [74, 188] width 130 height 18
type input "b29a4c88-1d9f-4ac4-a77e-8a234513a4fb"
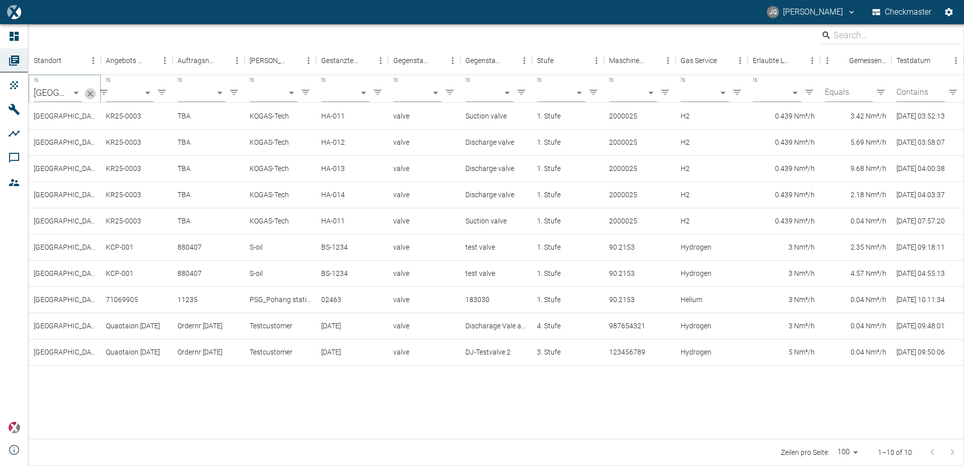
click at [90, 93] on icon "Clear filter" at bounding box center [90, 93] width 9 height 9
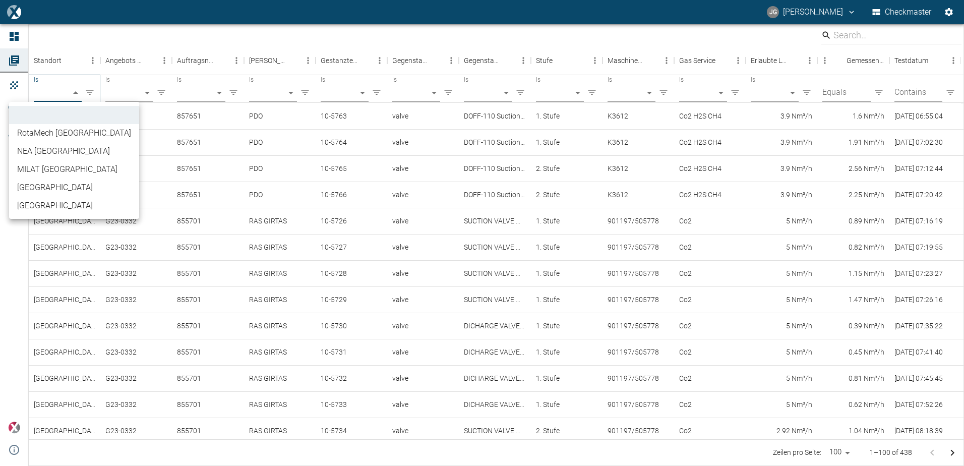
click at [78, 93] on body "[PERSON_NAME] Checkmaster Dashboard Aufträge Produkte Maschinen Analysen Kommen…" at bounding box center [482, 233] width 964 height 466
click at [37, 207] on li "[GEOGRAPHIC_DATA]" at bounding box center [74, 206] width 130 height 18
type input "b3608371-b86c-4ea3-bb55-b254703e7039"
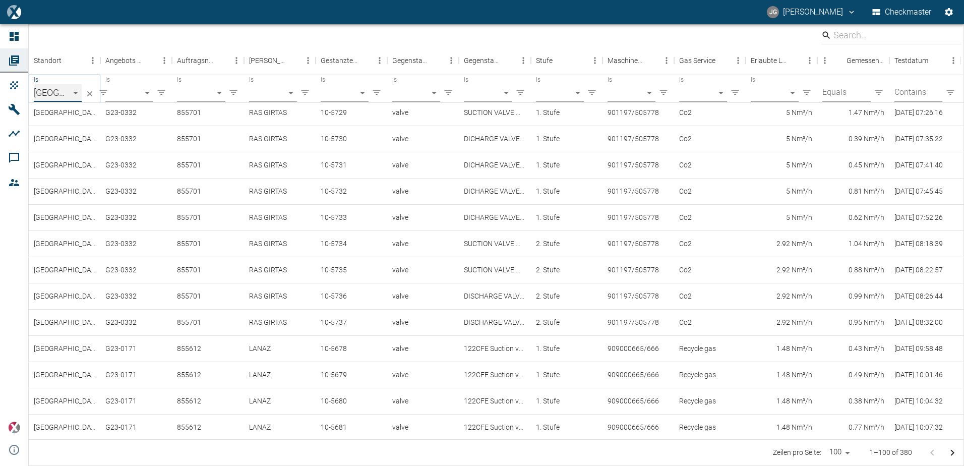
scroll to position [172, 0]
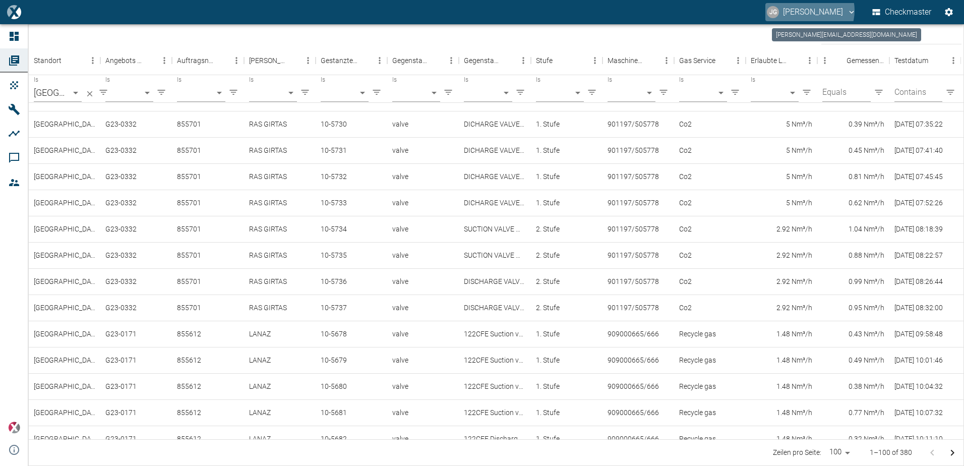
click at [808, 11] on button "[PERSON_NAME]" at bounding box center [812, 12] width 92 height 18
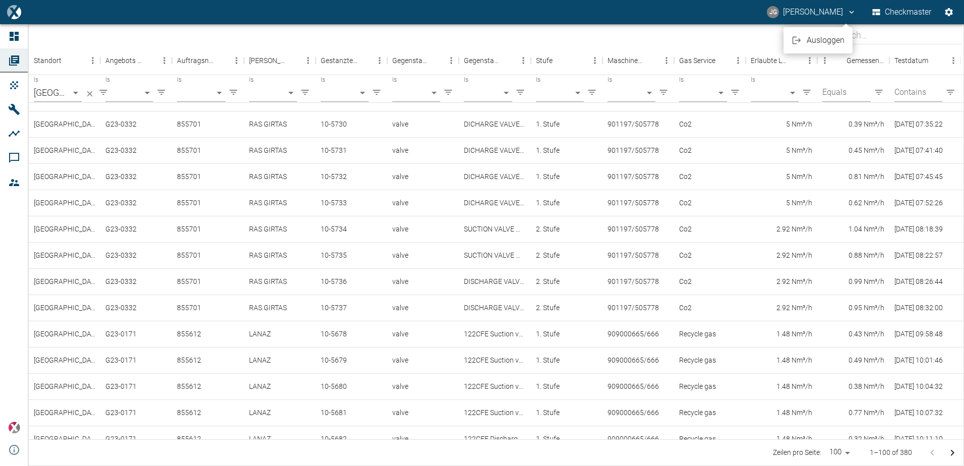
click at [814, 42] on span "Ausloggen" at bounding box center [826, 40] width 38 height 12
